Goal: Find contact information: Find contact information

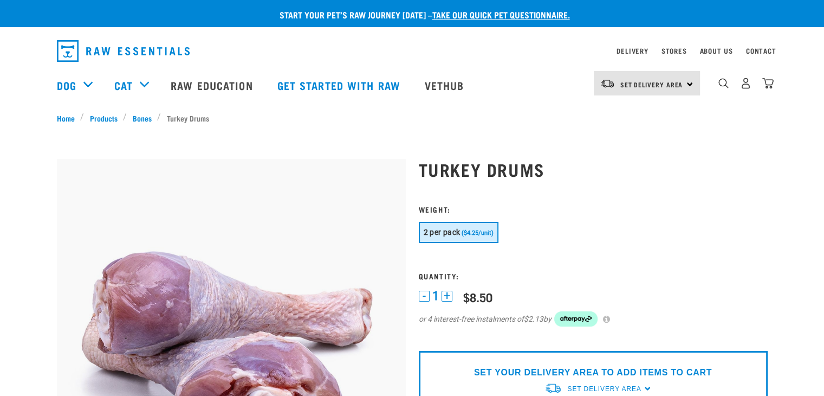
click at [767, 57] on div "Contact" at bounding box center [761, 50] width 30 height 13
click at [759, 50] on link "Contact" at bounding box center [761, 51] width 30 height 4
